Goal: Find specific page/section: Find specific page/section

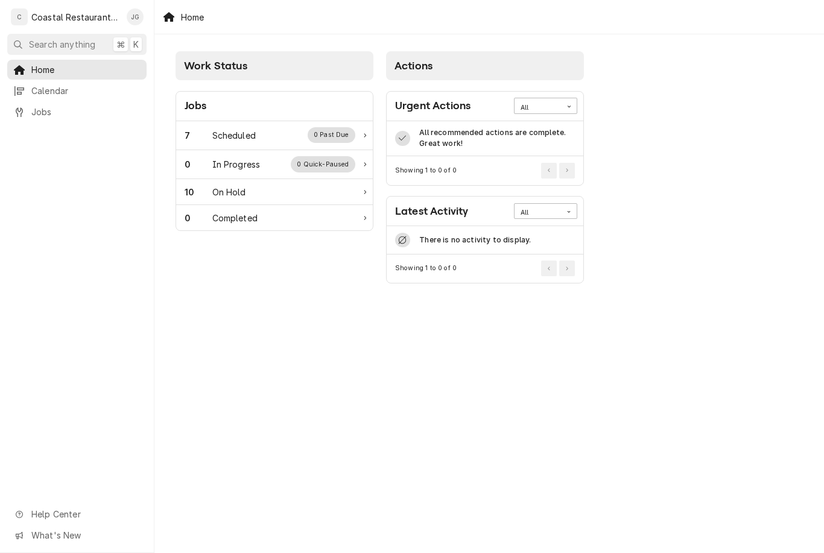
click at [251, 133] on div "Scheduled" at bounding box center [233, 135] width 43 height 13
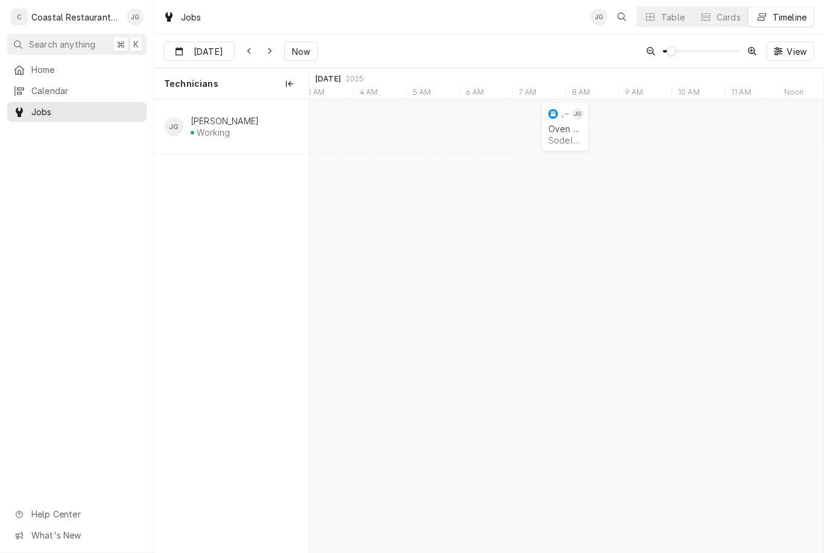
type input "Sep 16"
click at [566, 127] on div "Refrigeration" at bounding box center [566, 129] width 33 height 10
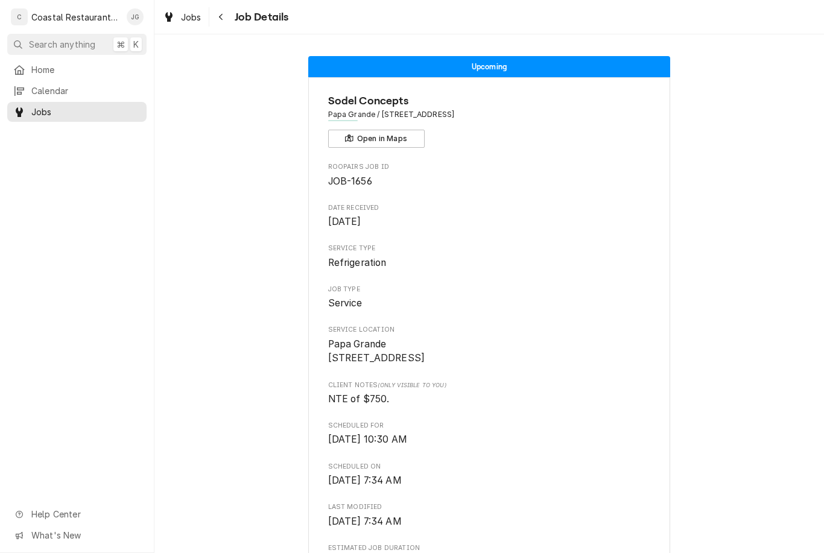
click at [63, 75] on link "Home" at bounding box center [76, 70] width 139 height 20
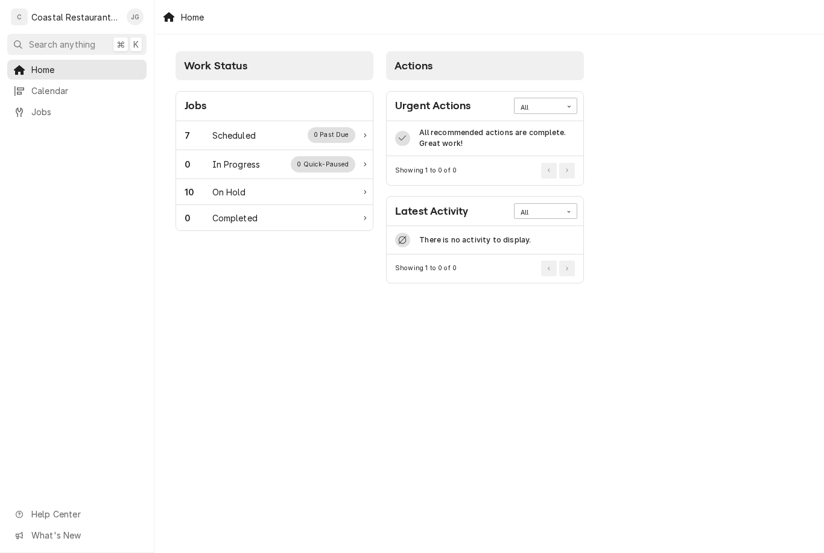
click at [271, 141] on div "7 Scheduled 0 Past Due" at bounding box center [270, 135] width 171 height 16
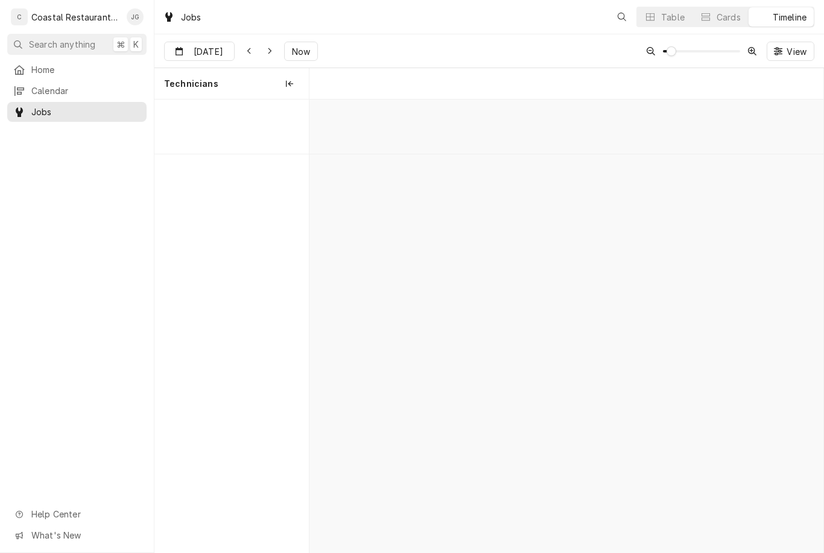
scroll to position [0, 10184]
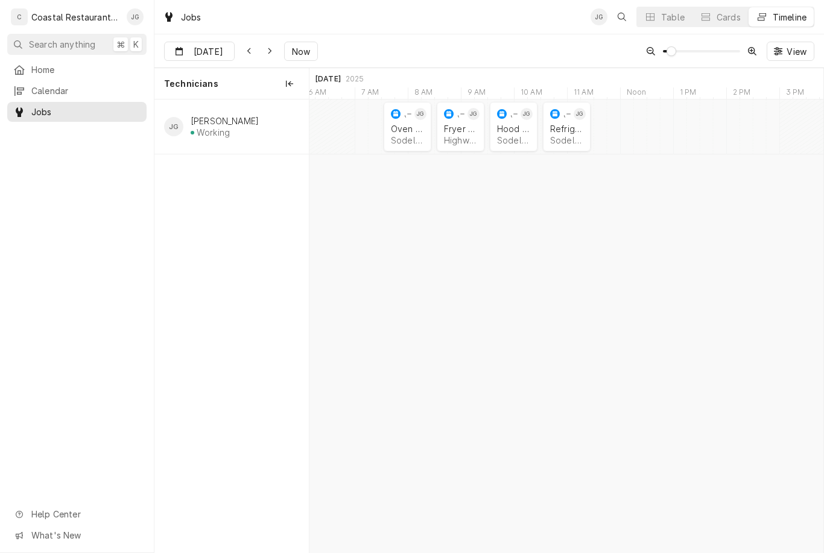
click at [514, 137] on div "Sodel Concepts | Lewes, 19958" at bounding box center [513, 140] width 33 height 10
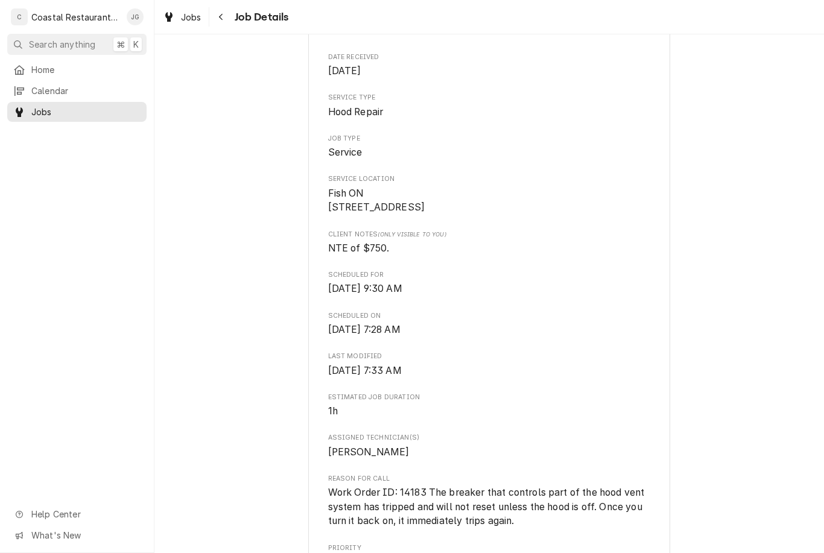
scroll to position [150, 0]
click at [69, 66] on span "Home" at bounding box center [85, 69] width 109 height 13
